Goal: Task Accomplishment & Management: Use online tool/utility

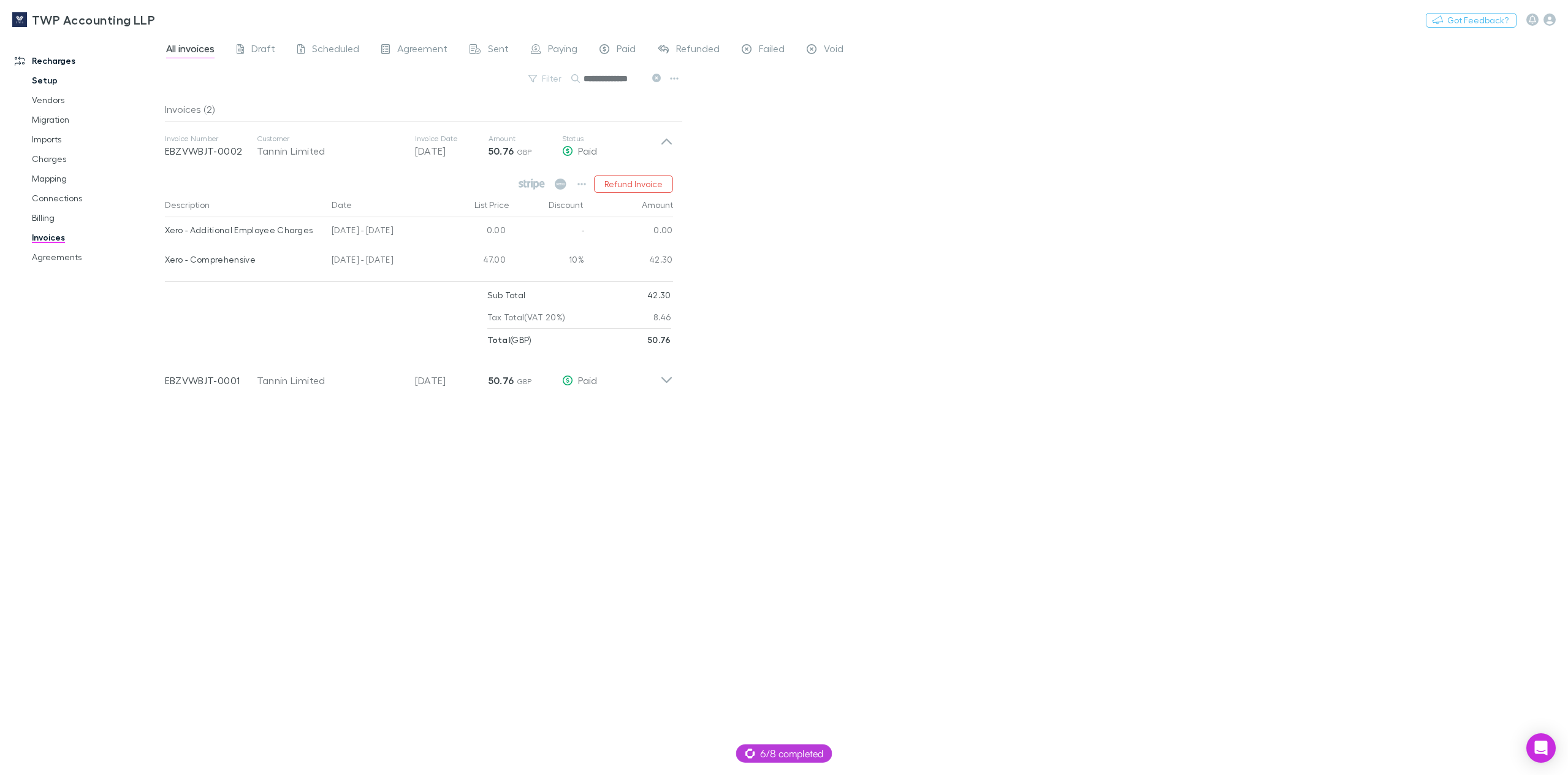
drag, startPoint x: 70, startPoint y: 261, endPoint x: 115, endPoint y: 74, distance: 192.3
click at [70, 261] on link "Agreements" at bounding box center [95, 257] width 152 height 19
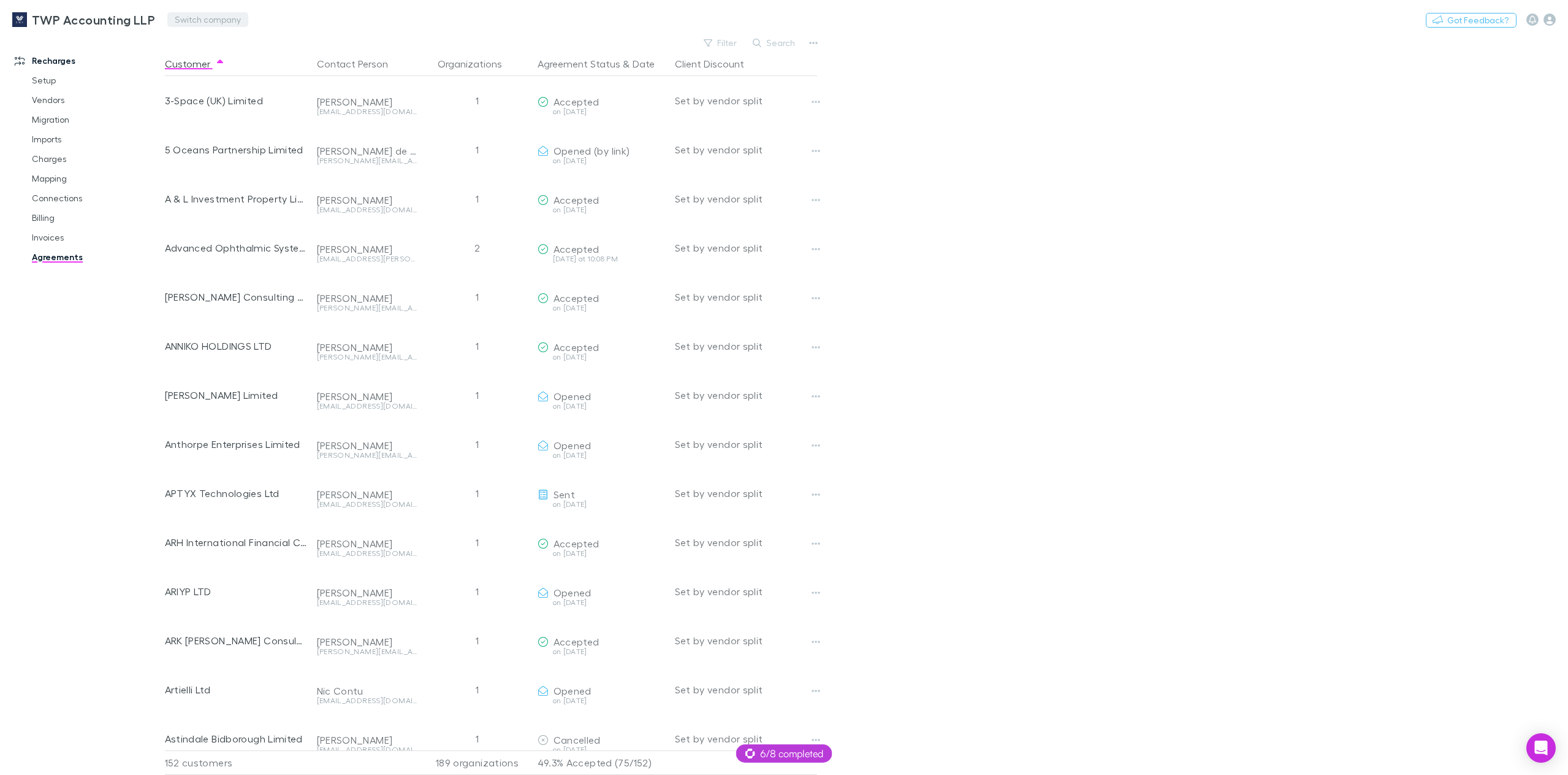
click at [185, 18] on button "Switch company" at bounding box center [207, 19] width 81 height 15
type input "****"
click at [209, 74] on p "Lucicharge" at bounding box center [202, 73] width 51 height 15
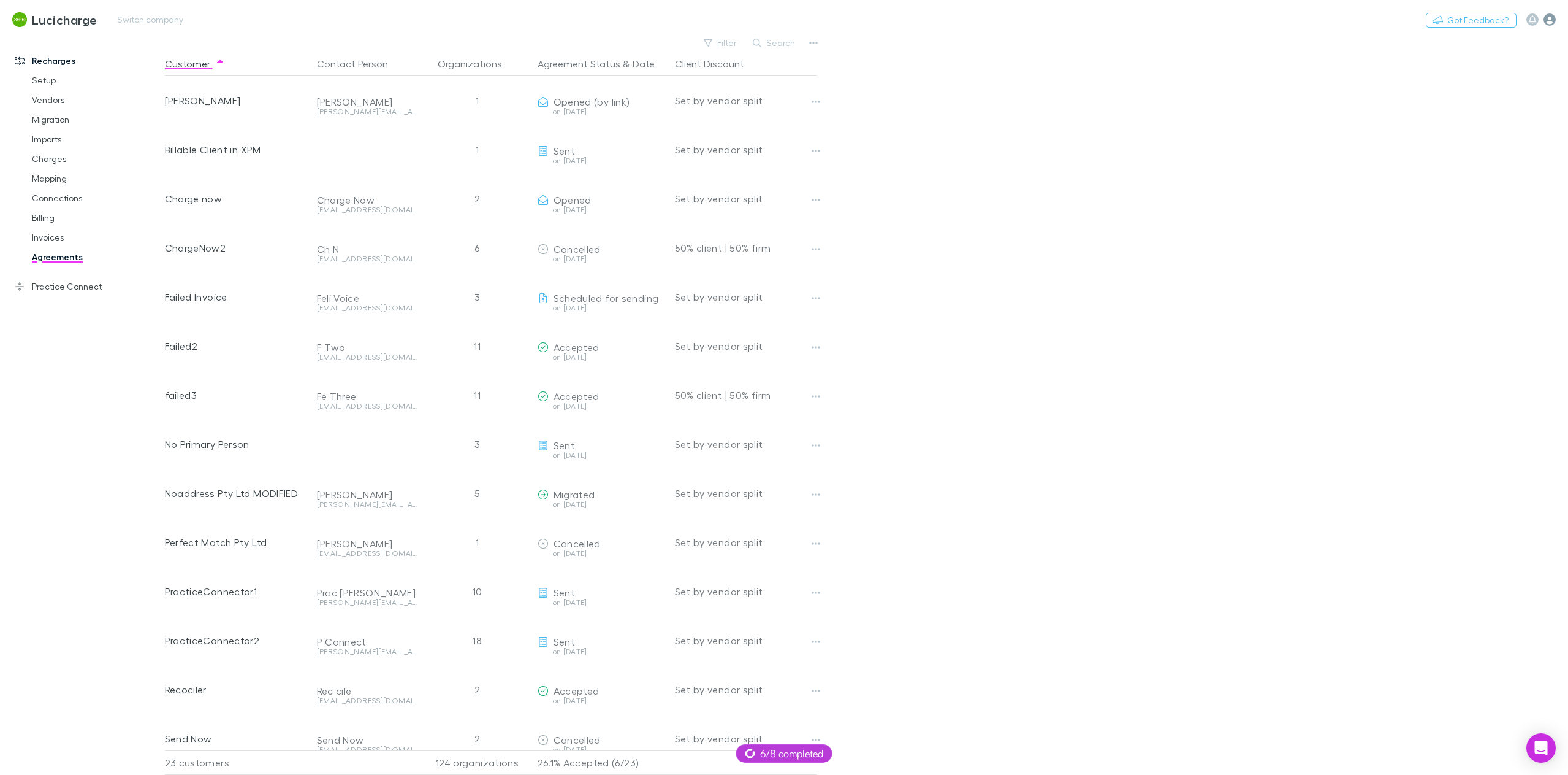
click at [1553, 24] on icon "button" at bounding box center [1550, 19] width 13 height 13
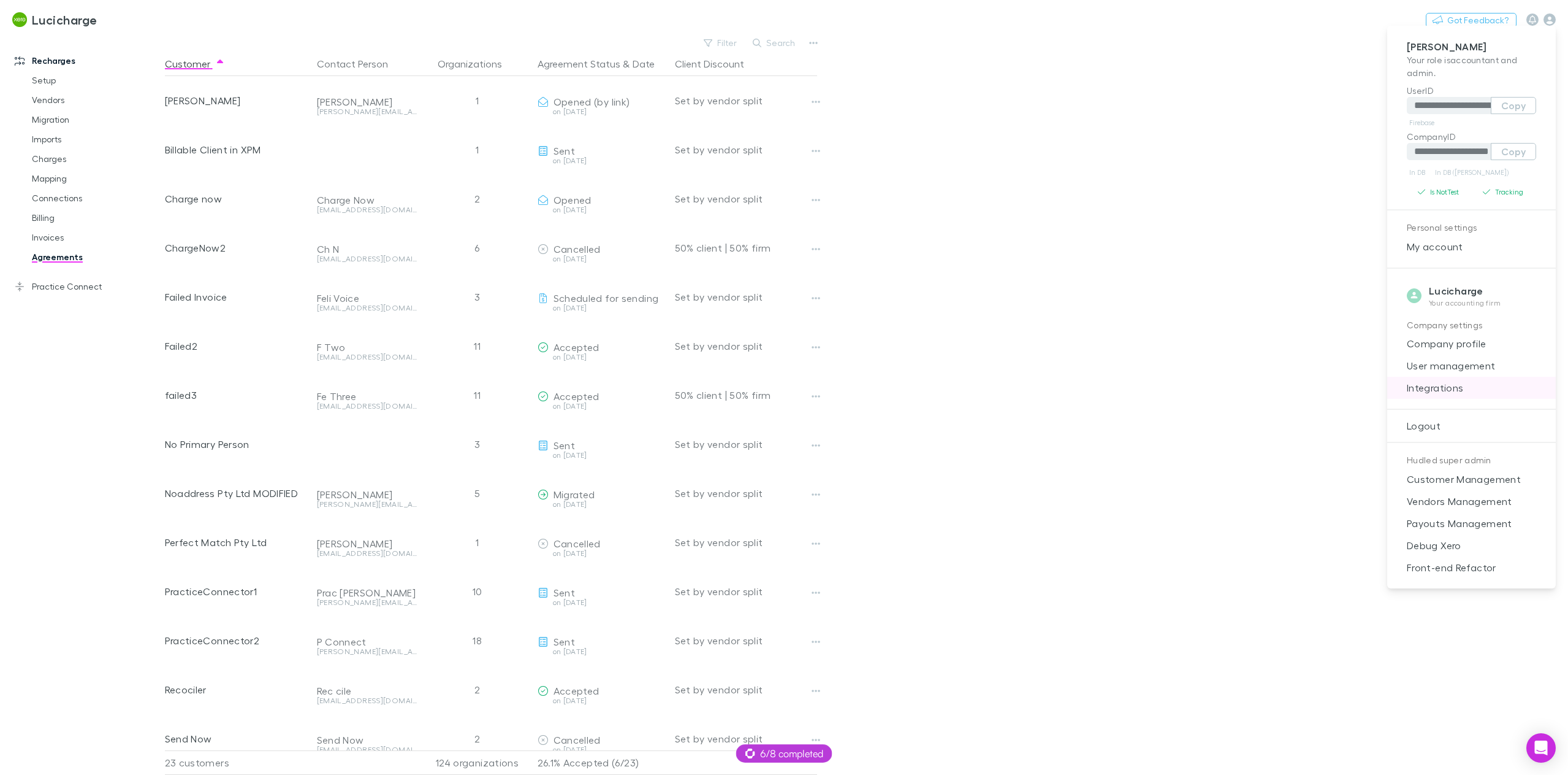
click at [1460, 386] on span "Integrations" at bounding box center [1472, 388] width 149 height 15
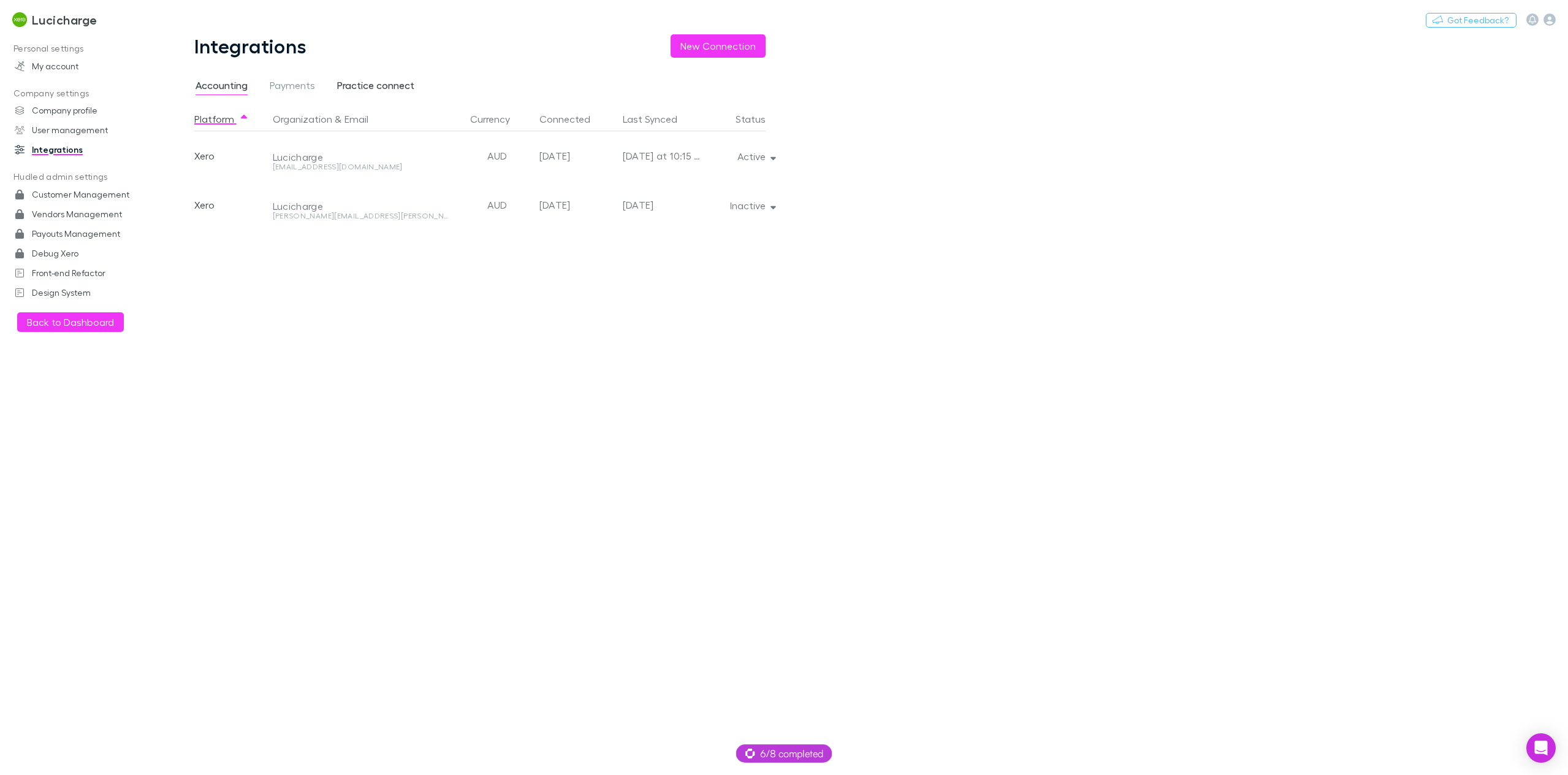
click at [395, 92] on span "Practice connect" at bounding box center [375, 87] width 77 height 16
click at [212, 84] on span "Accounting" at bounding box center [222, 87] width 53 height 16
click at [372, 86] on span "Practice connect" at bounding box center [375, 87] width 77 height 16
click at [214, 84] on span "Accounting" at bounding box center [222, 87] width 53 height 16
click at [59, 27] on link "Lucicharge" at bounding box center [55, 19] width 100 height 29
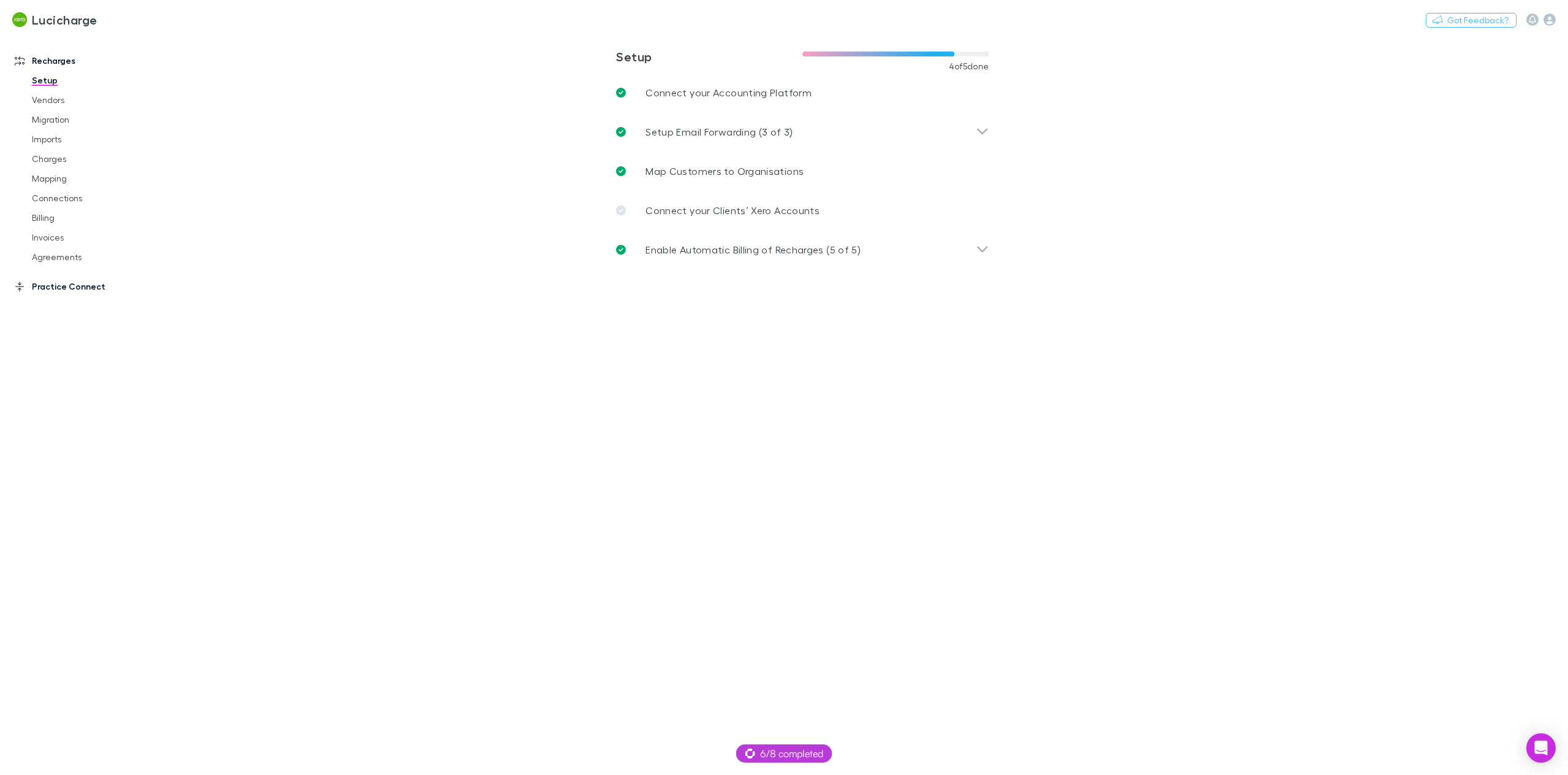
click at [71, 286] on link "Practice Connect" at bounding box center [88, 286] width 169 height 19
click at [60, 129] on link "Clients Mapping" at bounding box center [95, 129] width 152 height 19
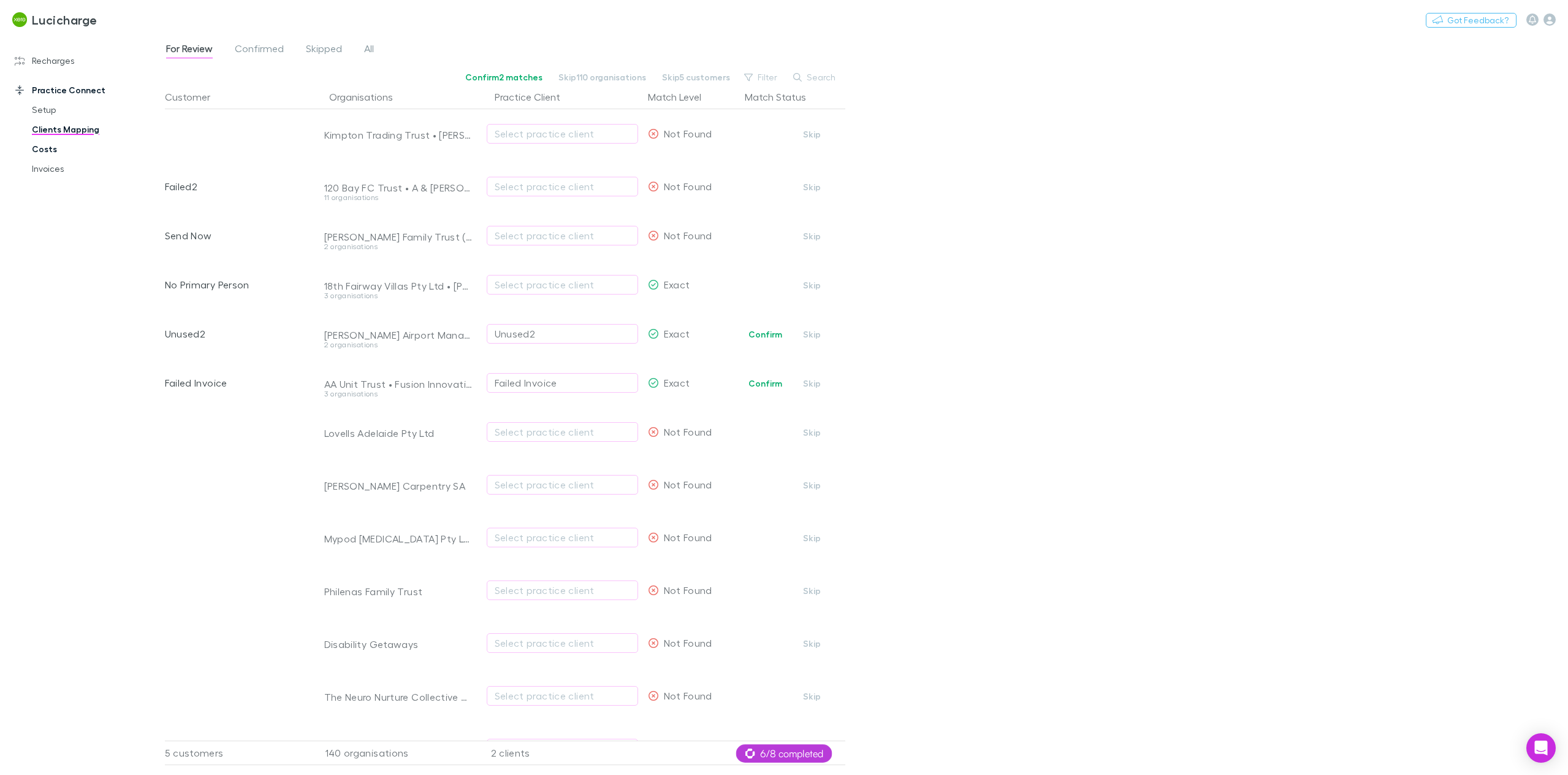
click at [48, 148] on link "Costs" at bounding box center [95, 149] width 152 height 19
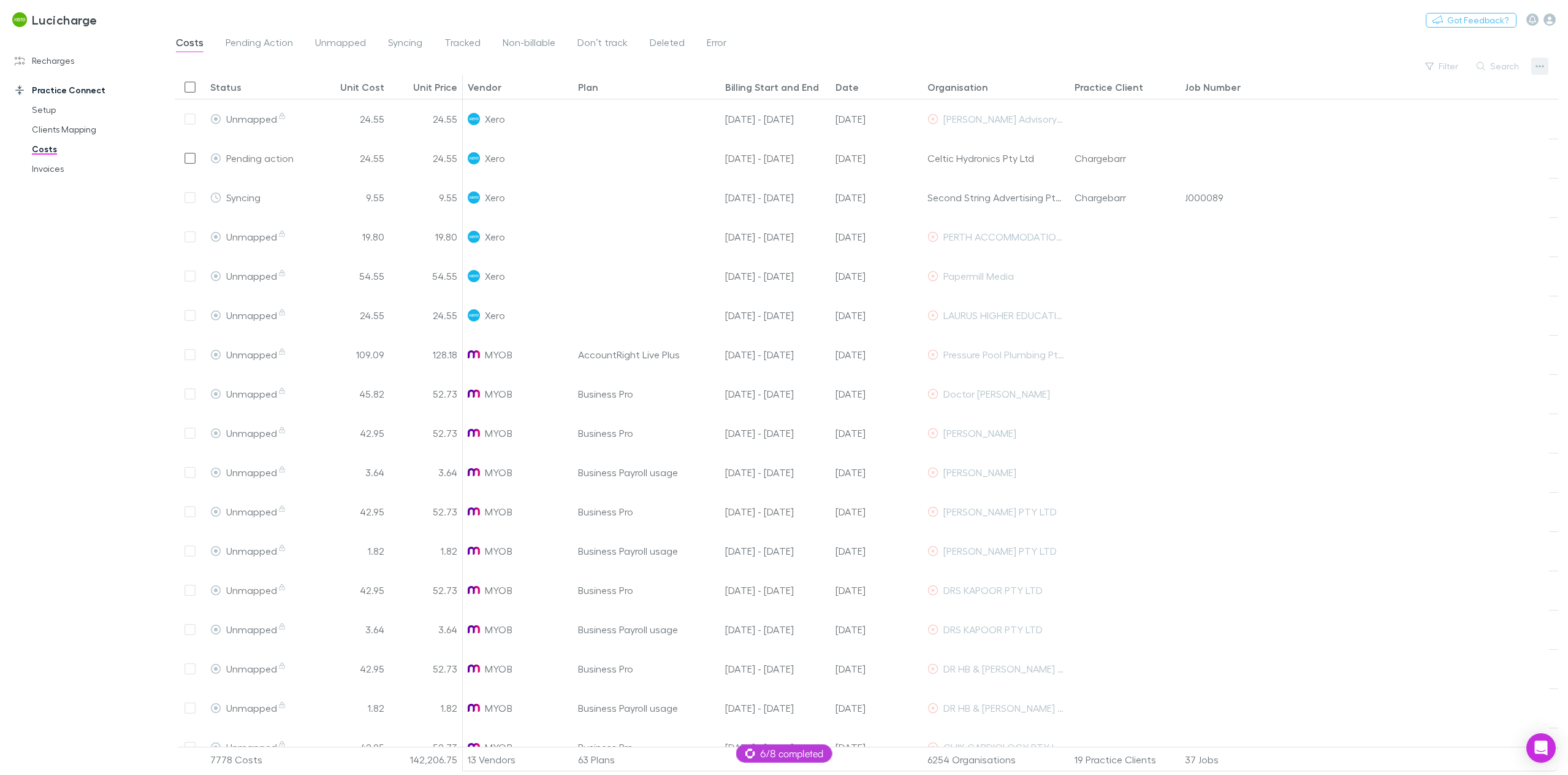
click at [1536, 65] on icon "button" at bounding box center [1540, 66] width 9 height 10
click at [1536, 65] on div at bounding box center [784, 388] width 1568 height 775
click at [60, 175] on link "Invoices" at bounding box center [95, 168] width 152 height 19
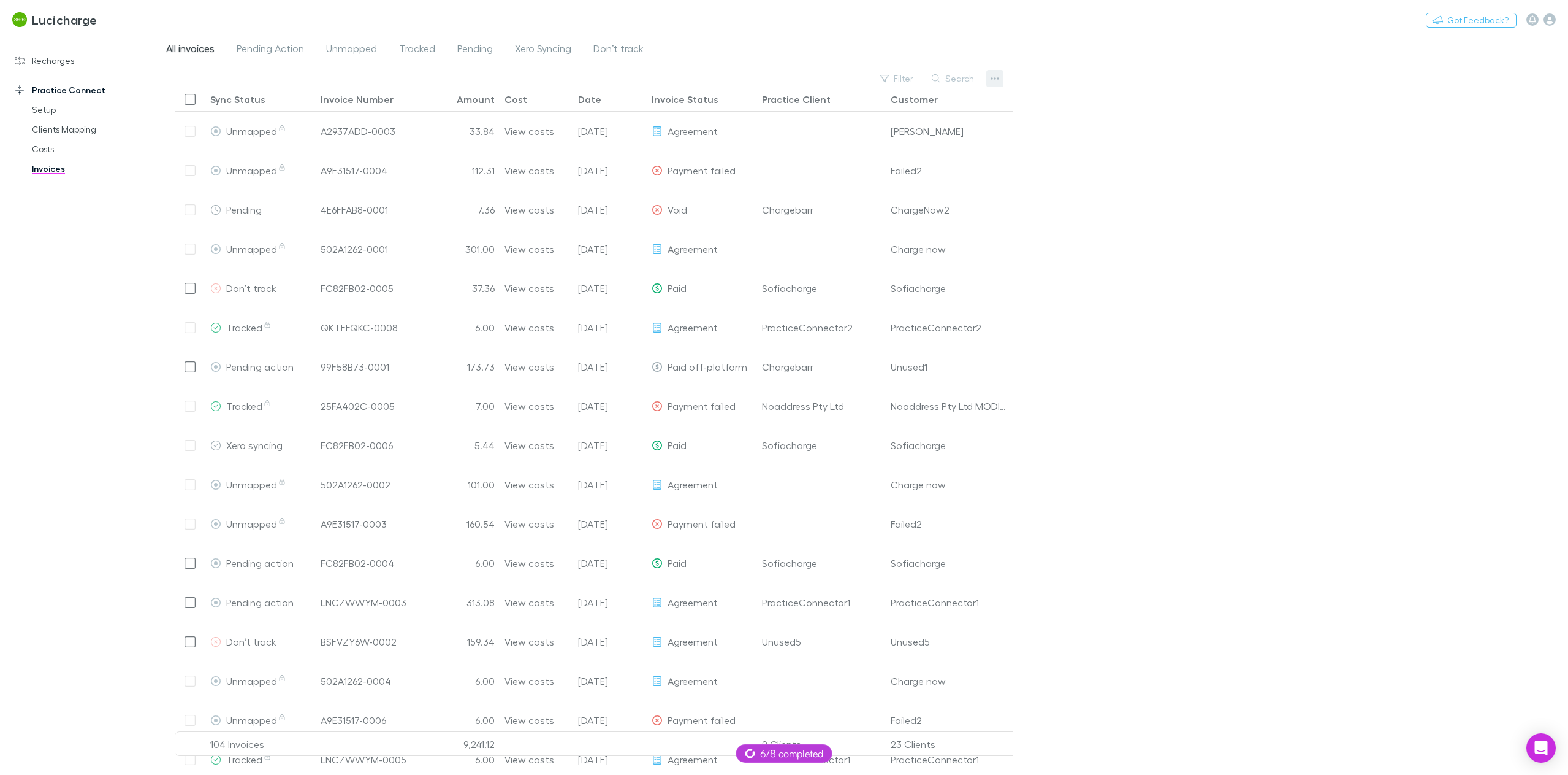
click at [1003, 83] on div "Filter Search" at bounding box center [595, 79] width 839 height 18
click at [995, 80] on icon "button" at bounding box center [995, 79] width 9 height 10
drag, startPoint x: 1228, startPoint y: 249, endPoint x: 1077, endPoint y: 210, distance: 156.0
click at [1226, 249] on div at bounding box center [784, 388] width 1568 height 775
click at [54, 63] on link "Recharges" at bounding box center [88, 60] width 169 height 19
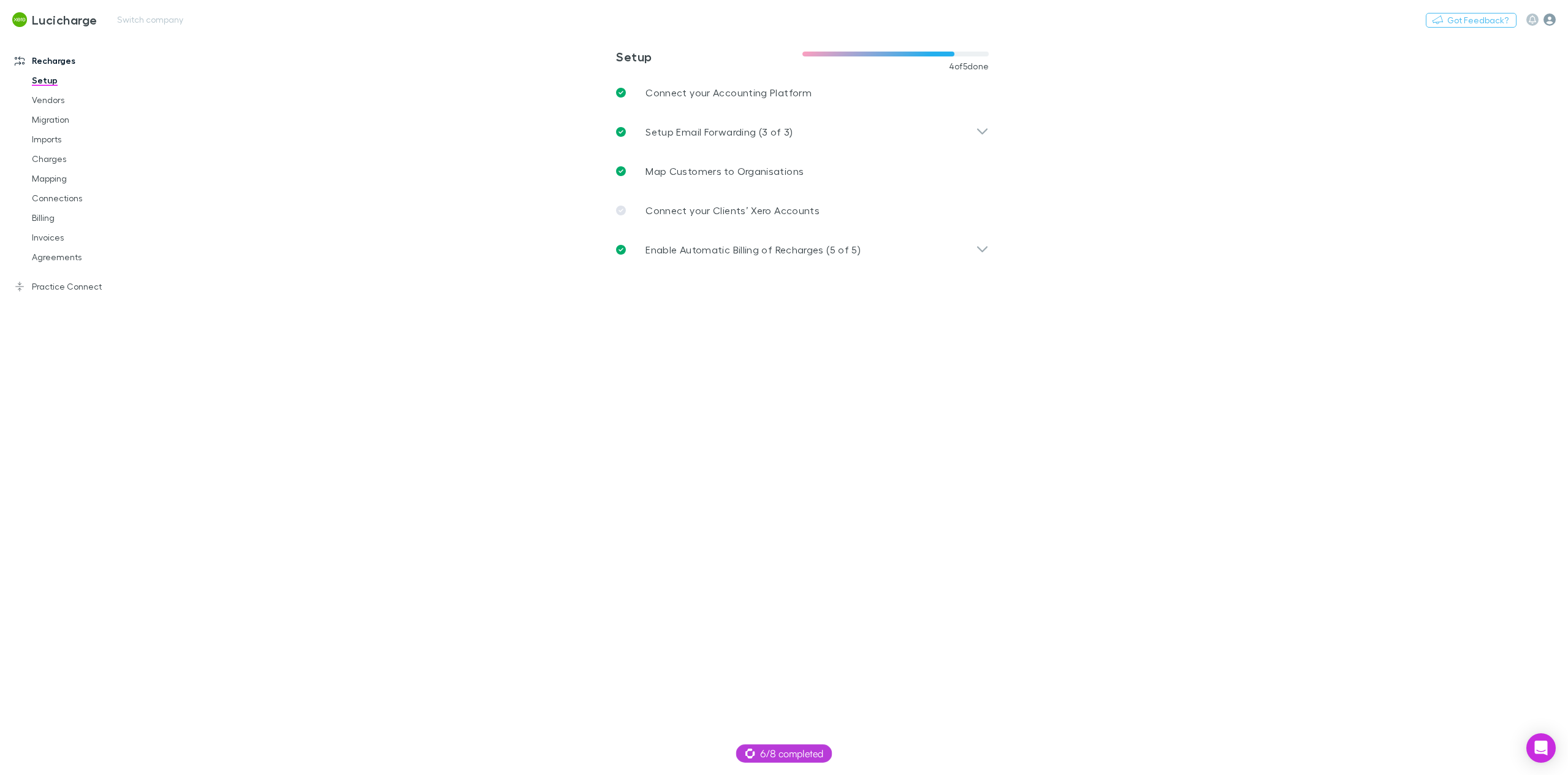
click at [1551, 19] on icon "button" at bounding box center [1550, 19] width 13 height 13
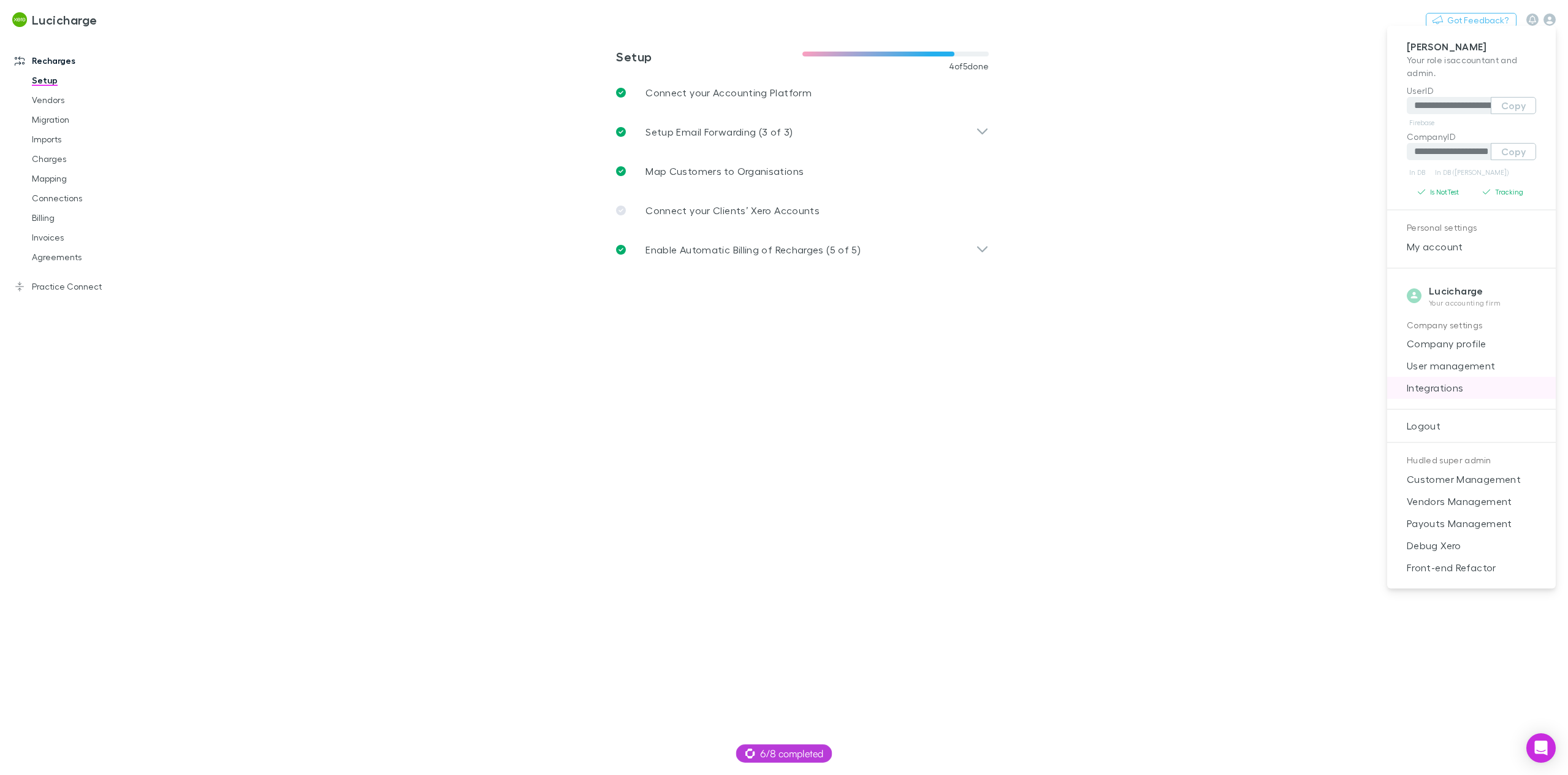
click at [1457, 389] on span "Integrations" at bounding box center [1472, 388] width 149 height 15
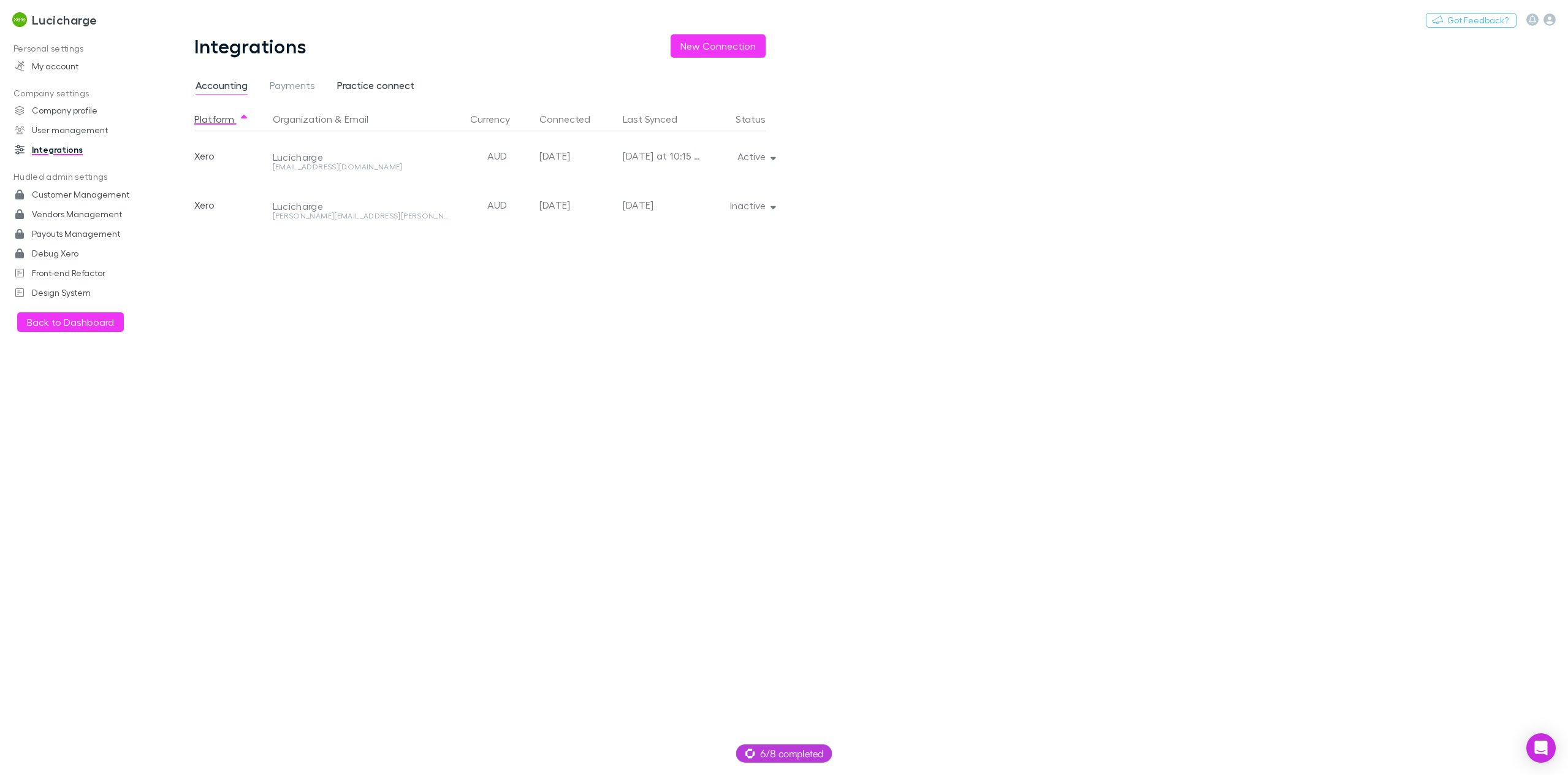
click at [383, 87] on span "Practice connect" at bounding box center [375, 87] width 77 height 16
click at [773, 160] on icon "button" at bounding box center [774, 156] width 6 height 9
click at [1225, 234] on div at bounding box center [784, 388] width 1568 height 775
click at [740, 48] on button "New Connection" at bounding box center [718, 46] width 95 height 23
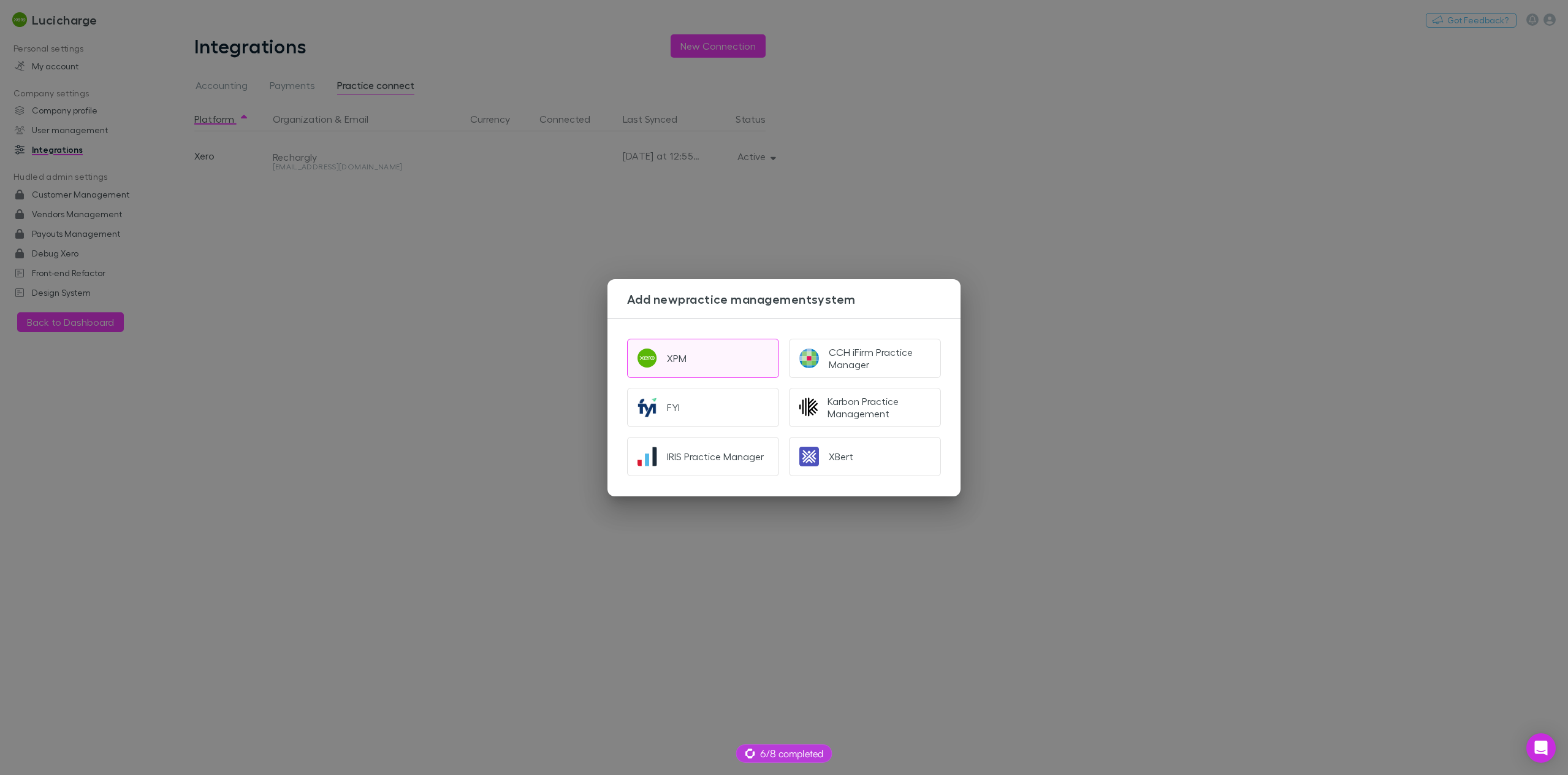
click at [716, 365] on button "XPM" at bounding box center [703, 358] width 152 height 39
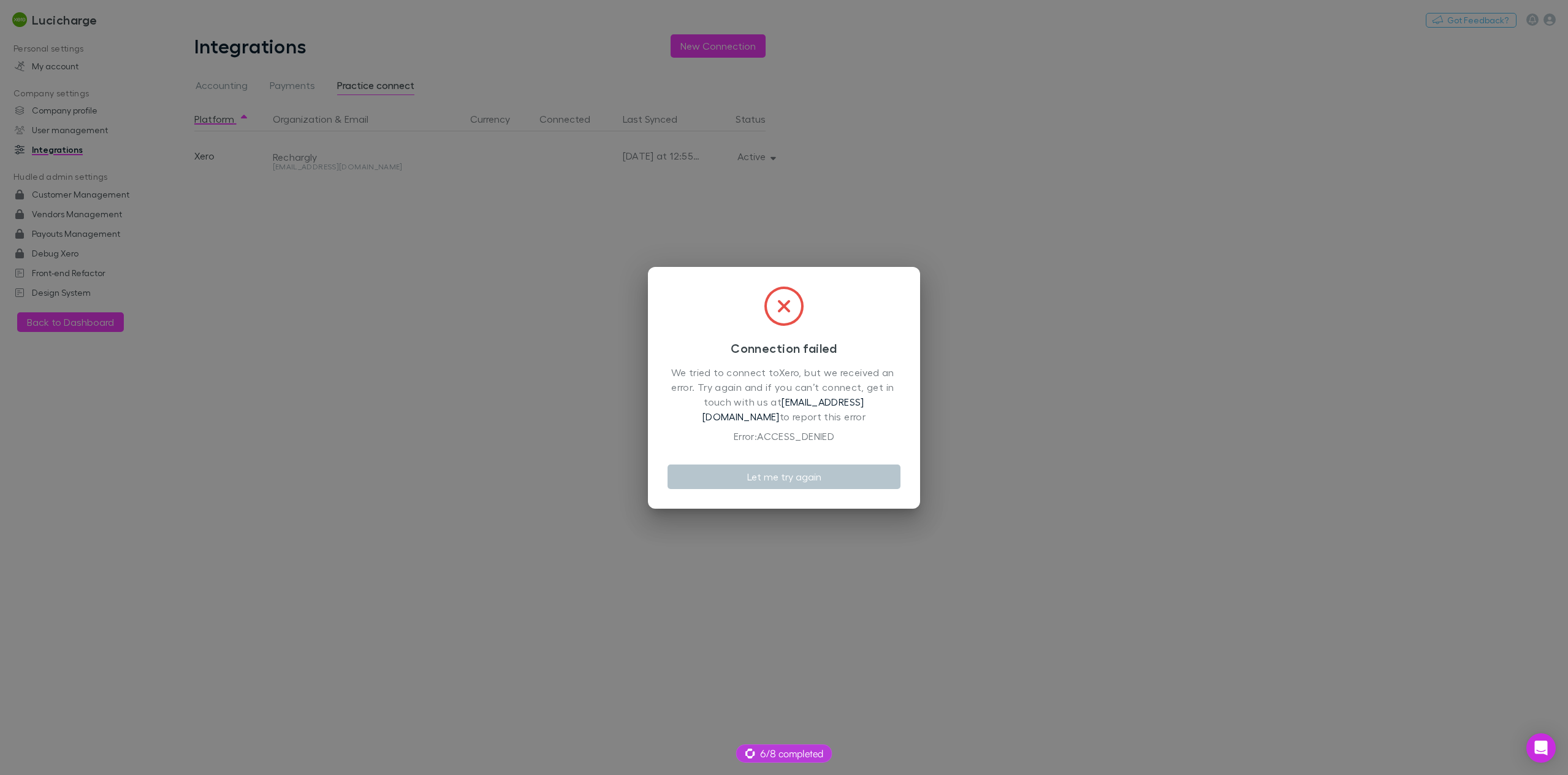
click at [578, 292] on div "Connection failed We tried to connect to Xero , but we received an error. Try a…" at bounding box center [784, 388] width 1568 height 775
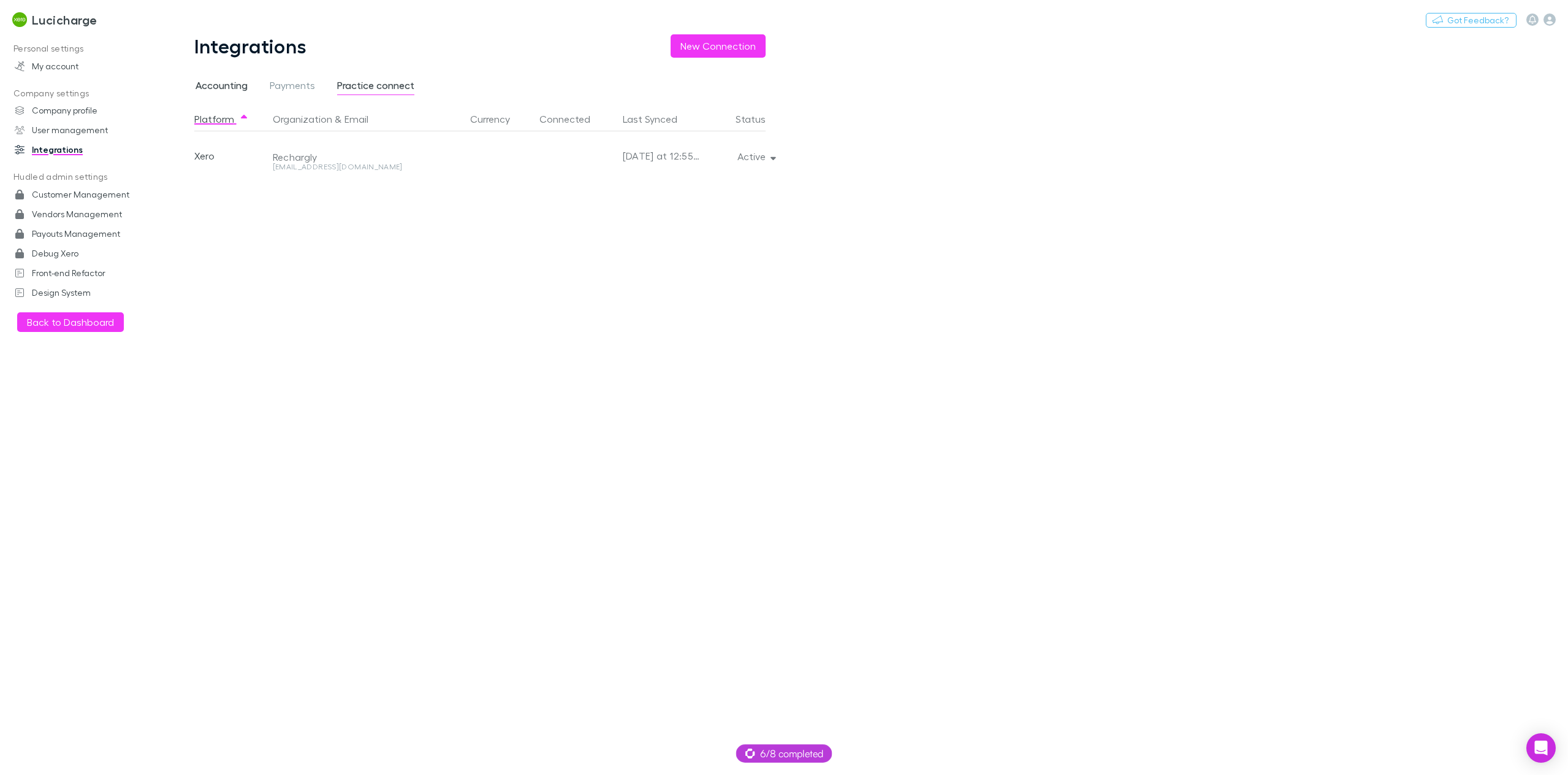
click at [211, 87] on span "Accounting" at bounding box center [222, 87] width 53 height 16
click at [375, 90] on span "Practice connect" at bounding box center [375, 87] width 77 height 16
click at [208, 92] on span "Accounting" at bounding box center [222, 87] width 53 height 16
click at [367, 87] on span "Practice connect" at bounding box center [375, 87] width 77 height 16
